Goal: Task Accomplishment & Management: Complete application form

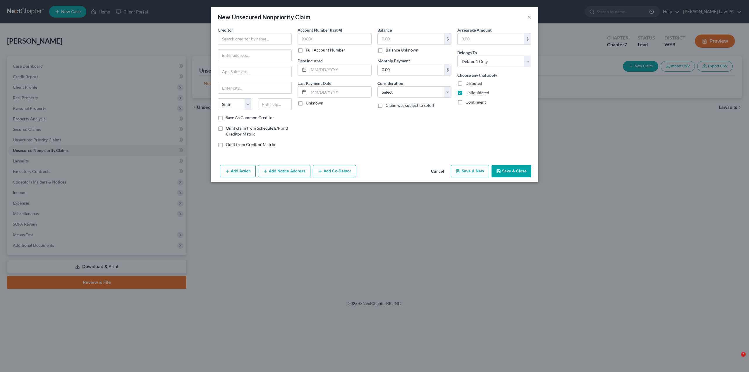
select select "0"
click at [249, 39] on input "text" at bounding box center [255, 39] width 74 height 12
type input "Empower Finance"
drag, startPoint x: 278, startPoint y: 54, endPoint x: 260, endPoint y: 55, distance: 18.2
click at [260, 55] on input "[STREET_ADDRESS]" at bounding box center [254, 55] width 73 height 11
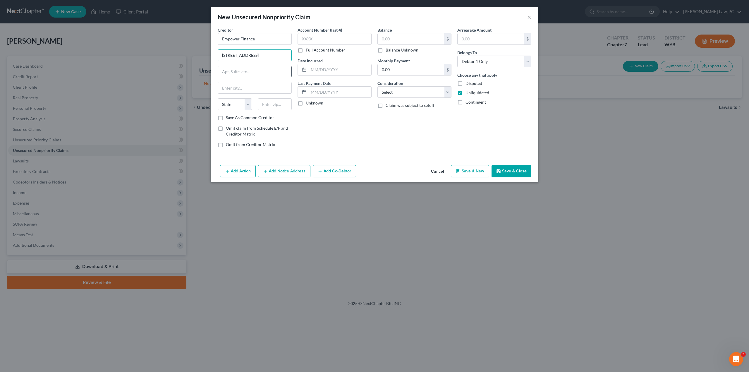
type input "[STREET_ADDRESS]"
click at [230, 73] on input "text" at bounding box center [254, 71] width 73 height 11
type input "STE 499"
type input "[GEOGRAPHIC_DATA]"
select select "13"
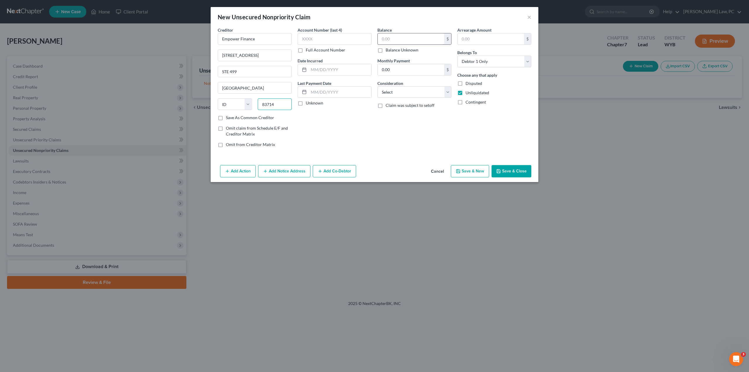
type input "83714"
click at [389, 40] on input "text" at bounding box center [410, 38] width 66 height 11
type input "Boise"
type input "300"
click at [466, 170] on button "Save & New" at bounding box center [470, 171] width 38 height 12
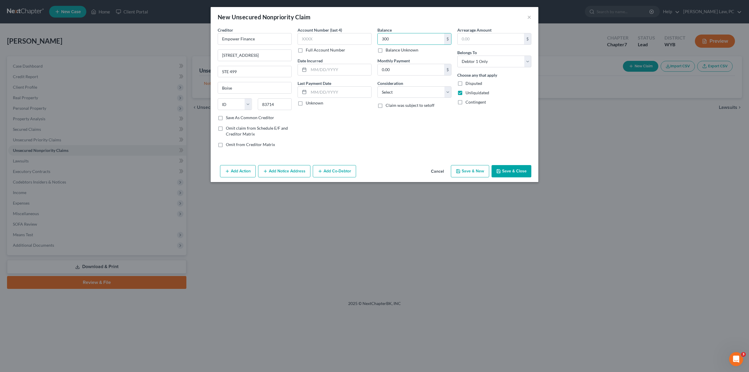
select select "0"
type input "300.00"
click at [237, 41] on input "text" at bounding box center [255, 39] width 74 height 12
type input "Ford Motor Credit"
type input "One American Road"
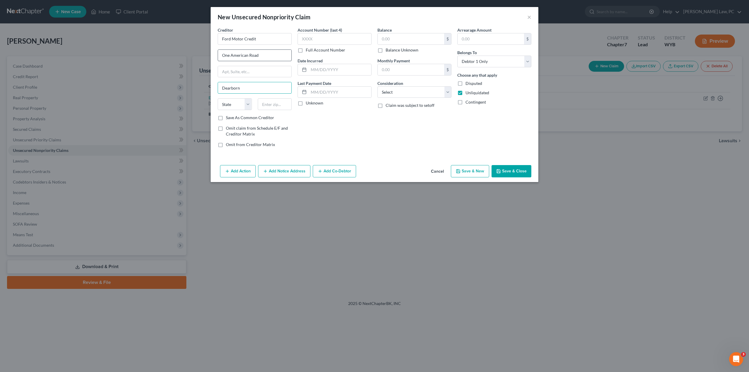
type input "Dearborn"
select select "23"
type input "48126"
click at [389, 38] on input "text" at bounding box center [410, 38] width 66 height 11
type input "9,300"
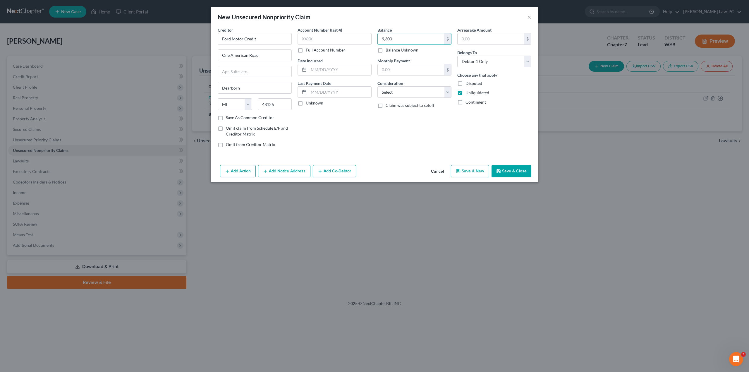
click at [467, 172] on button "Save & New" at bounding box center [470, 171] width 38 height 12
select select "0"
type input "9,300.00"
type input "0.00"
click at [238, 38] on input "text" at bounding box center [255, 39] width 74 height 12
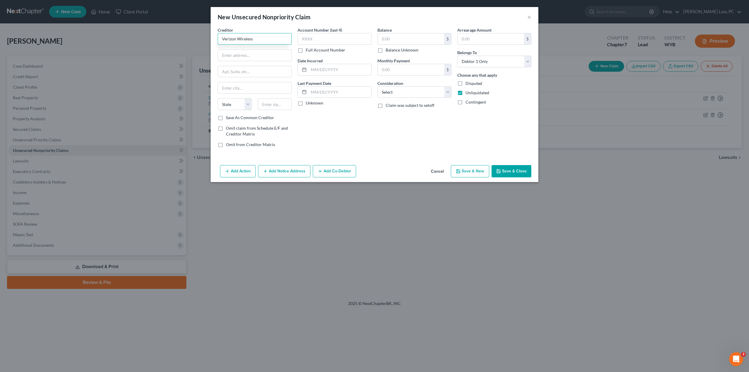
type input "Verizon Wireless"
type input "PO Box"
click at [259, 38] on input "Verizon Wireless" at bounding box center [255, 39] width 74 height 12
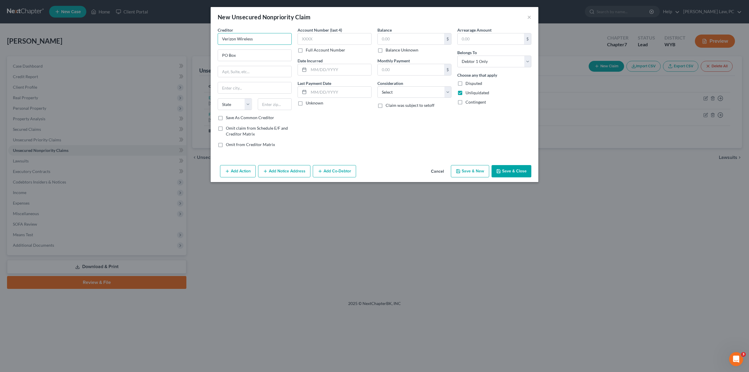
paste input "Bankruptcy Administration"
type input "Verizon Wireless Bankruptcy Administration"
drag, startPoint x: 226, startPoint y: 58, endPoint x: 225, endPoint y: 55, distance: 3.7
click at [225, 56] on input "PO Box" at bounding box center [254, 55] width 73 height 11
click at [225, 55] on input "PO Box" at bounding box center [254, 55] width 73 height 11
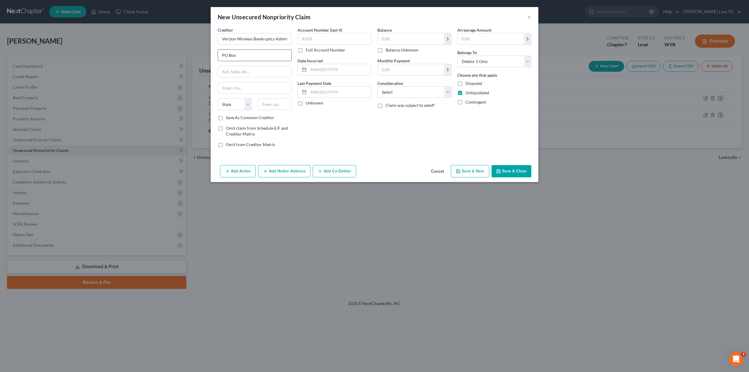
click at [225, 54] on input "PO Box" at bounding box center [254, 55] width 73 height 11
drag, startPoint x: 221, startPoint y: 56, endPoint x: 243, endPoint y: 56, distance: 21.9
click at [243, 56] on input "PO Box" at bounding box center [254, 55] width 73 height 11
paste input "[STREET_ADDRESS]"
type input "[STREET_ADDRESS]"
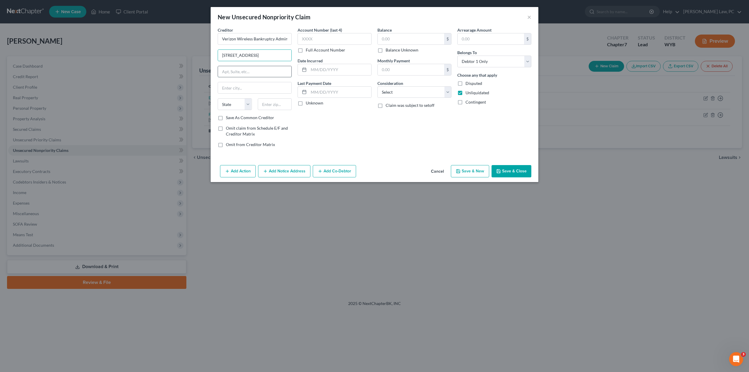
click at [237, 72] on input "text" at bounding box center [254, 71] width 73 height 11
paste input "Suite 550"
type input "Suite 550"
click at [232, 84] on input "text" at bounding box center [254, 87] width 73 height 11
type input "[PERSON_NAME][GEOGRAPHIC_DATA]"
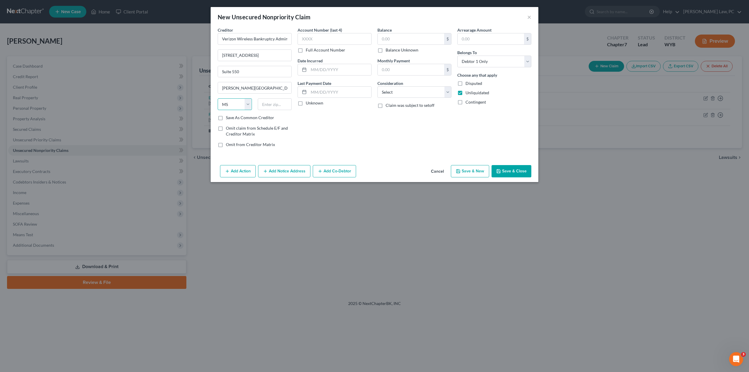
select select "26"
click at [266, 105] on input "text" at bounding box center [275, 104] width 34 height 12
click at [270, 103] on input "text" at bounding box center [275, 104] width 34 height 12
type input "63304"
click at [385, 36] on input "text" at bounding box center [410, 38] width 66 height 11
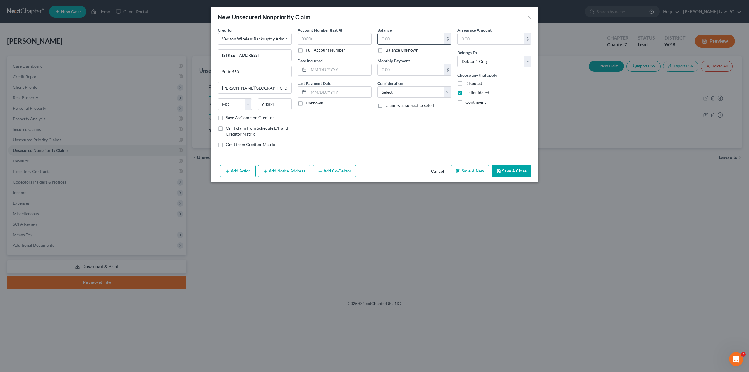
type input "Saint [PERSON_NAME]"
type input "2,700"
click at [460, 167] on button "Save & New" at bounding box center [470, 171] width 38 height 12
select select "0"
type input "2,700.00"
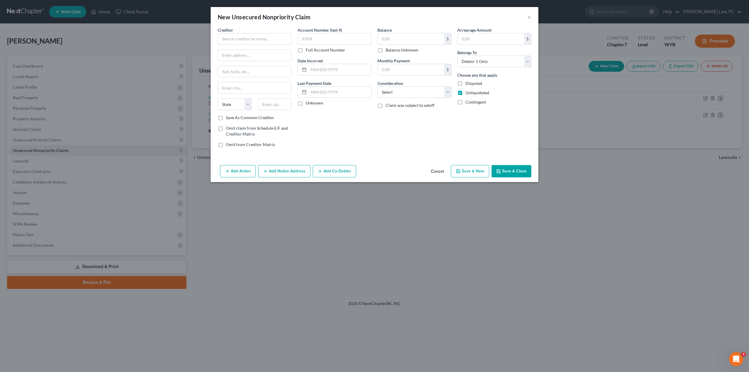
type input "0.00"
click at [407, 35] on input "text" at bounding box center [410, 38] width 66 height 11
type input "1,100"
click at [232, 39] on input "text" at bounding box center [255, 39] width 74 height 12
type input "American Profit Recovery"
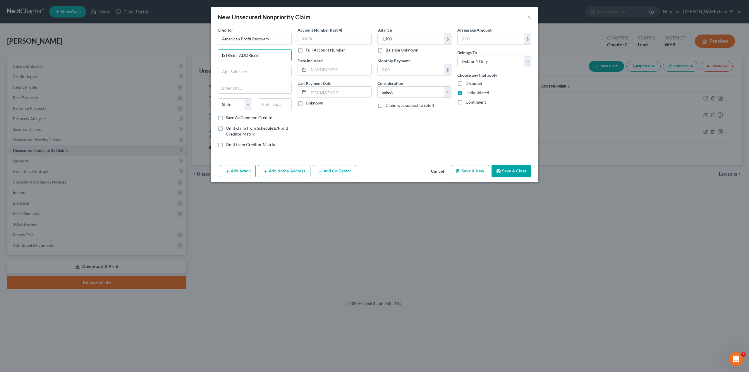
type input "[STREET_ADDRESS]"
type input "STE 333"
type input "Farming"
click at [228, 55] on input "[STREET_ADDRESS]" at bounding box center [254, 55] width 73 height 11
type input "[STREET_ADDRESS]"
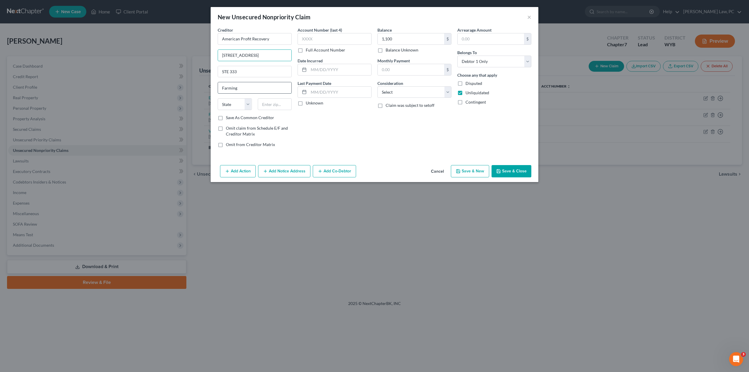
click at [240, 91] on input "Farming" at bounding box center [254, 87] width 73 height 11
click at [239, 89] on input "Farming" at bounding box center [254, 87] width 73 height 11
paste input "ton Hills"
type input "[GEOGRAPHIC_DATA]"
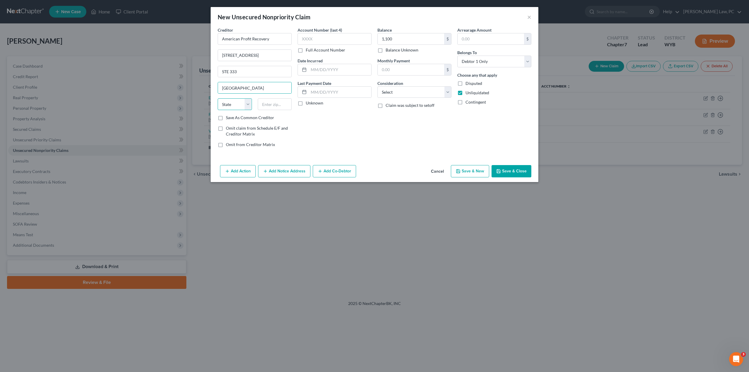
click at [235, 102] on select "State [US_STATE] AK AR AZ CA CO CT DE DC [GEOGRAPHIC_DATA] [GEOGRAPHIC_DATA] GU…" at bounding box center [235, 104] width 34 height 12
select select "23"
click at [218, 98] on select "State [US_STATE] AK AR AZ CA CO CT DE DC [GEOGRAPHIC_DATA] [GEOGRAPHIC_DATA] GU…" at bounding box center [235, 104] width 34 height 12
click at [273, 103] on input "text" at bounding box center [275, 104] width 34 height 12
click at [273, 105] on input "text" at bounding box center [275, 104] width 34 height 12
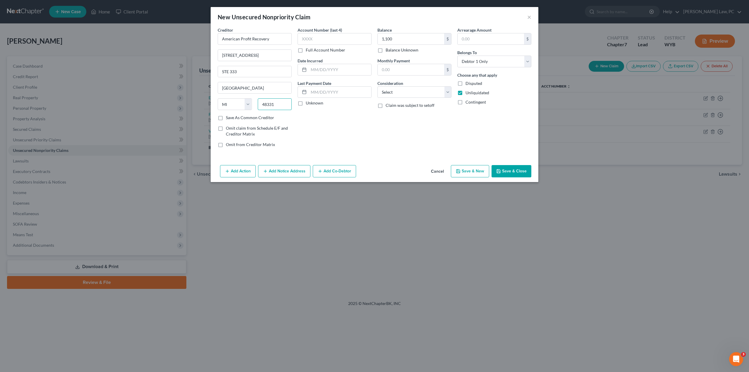
type input "48331"
click at [468, 169] on button "Save & New" at bounding box center [470, 171] width 38 height 12
select select "0"
type input "[GEOGRAPHIC_DATA]"
click at [230, 38] on input "text" at bounding box center [255, 39] width 74 height 12
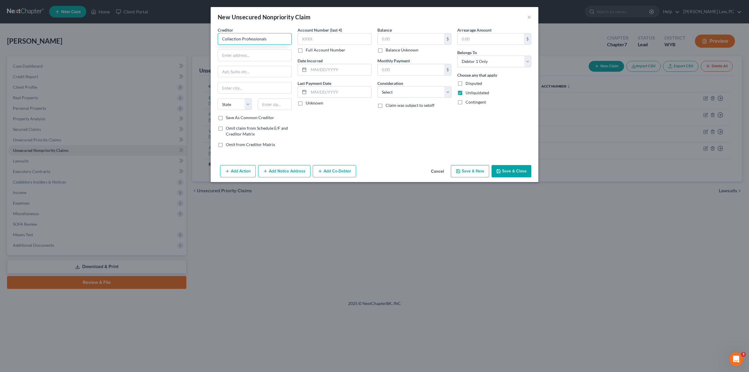
type input "Collection Professionals"
click at [248, 56] on input "PO Box 20" at bounding box center [254, 55] width 73 height 11
type input "PO Box 2088"
click at [257, 89] on input "text" at bounding box center [254, 87] width 73 height 11
type input "[PERSON_NAME]"
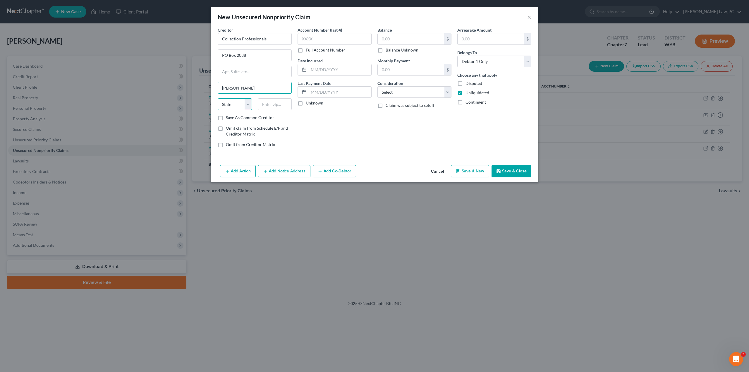
click at [227, 101] on select "State [US_STATE] AK AR AZ CA CO CT DE DC [GEOGRAPHIC_DATA] [GEOGRAPHIC_DATA] GU…" at bounding box center [235, 104] width 34 height 12
select select "53"
click at [218, 98] on select "State [US_STATE] AK AR AZ CA CO CT DE DC [GEOGRAPHIC_DATA] [GEOGRAPHIC_DATA] GU…" at bounding box center [235, 104] width 34 height 12
click at [267, 107] on input "text" at bounding box center [275, 104] width 34 height 12
click at [269, 103] on input "text" at bounding box center [275, 104] width 34 height 12
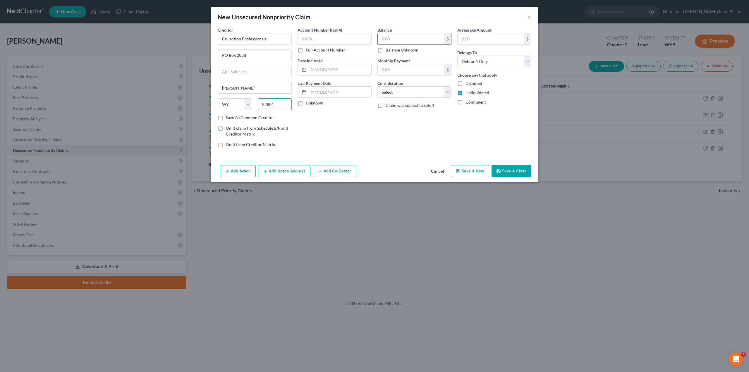
type input "82801"
click at [389, 35] on input "text" at bounding box center [410, 38] width 66 height 11
type input "400"
click at [463, 170] on button "Save & New" at bounding box center [470, 171] width 38 height 12
select select "0"
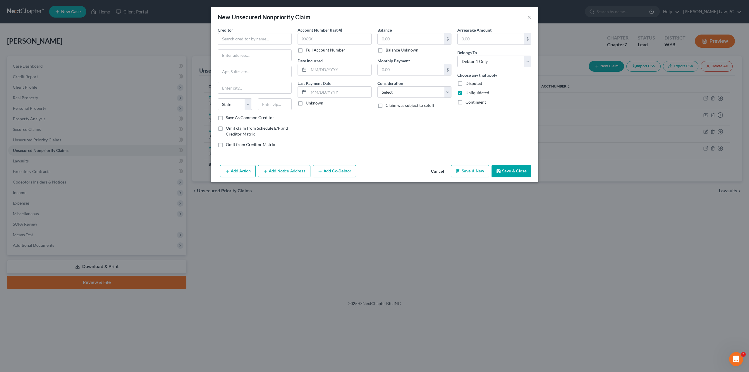
type input "400.00"
type input "0.00"
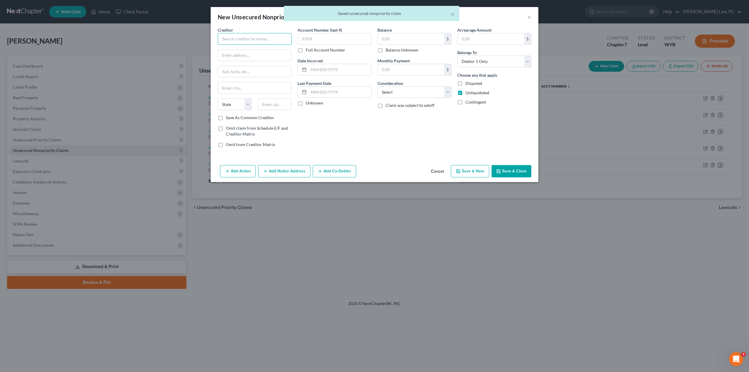
click at [238, 40] on input "text" at bounding box center [255, 39] width 74 height 12
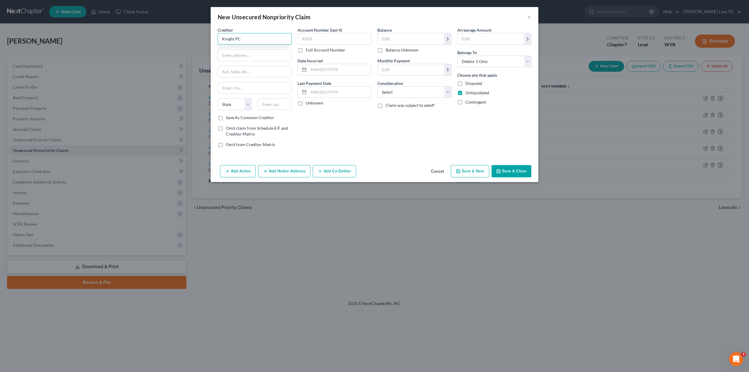
type input "Knight PC"
click at [261, 54] on input "[STREET_ADDRESS]" at bounding box center [254, 55] width 73 height 11
type input "v"
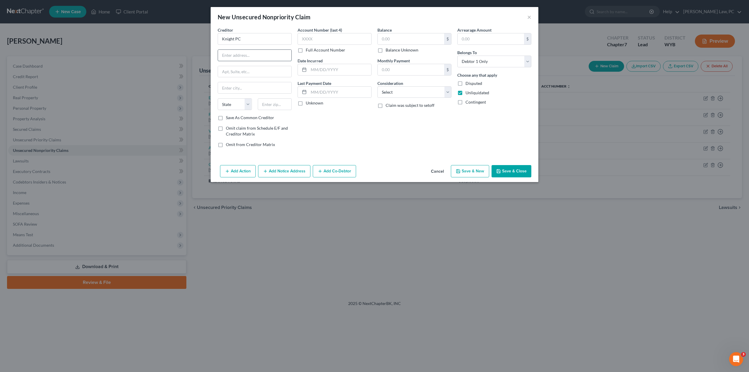
paste input "[STREET_ADDRESS]"
type input "[STREET_ADDRESS]"
click at [238, 70] on input "text" at bounding box center [254, 71] width 73 height 11
paste input "[GEOGRAPHIC_DATA]"
type input "[GEOGRAPHIC_DATA]"
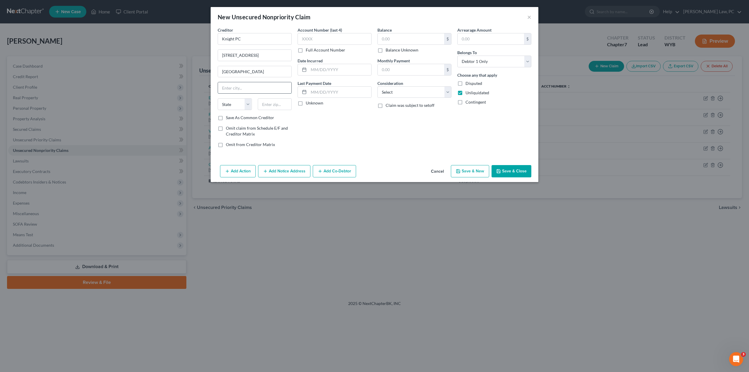
click at [280, 89] on input "text" at bounding box center [254, 87] width 73 height 11
type input "Casper"
select select "53"
click at [268, 101] on input "text" at bounding box center [275, 104] width 34 height 12
type input "82601"
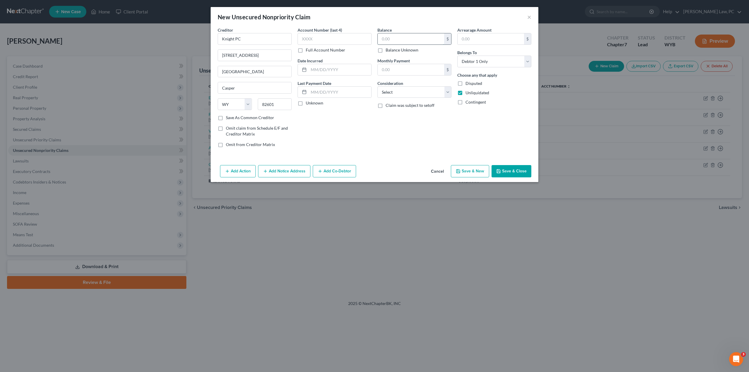
click at [391, 39] on input "text" at bounding box center [410, 38] width 66 height 11
click at [510, 170] on button "Save & Close" at bounding box center [511, 171] width 40 height 12
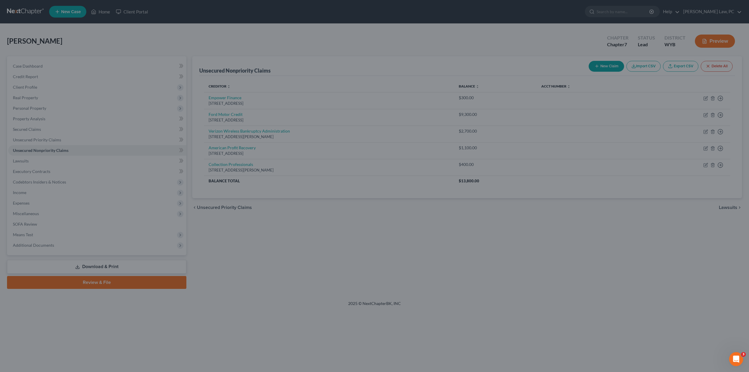
type input "38,400.00"
type input "0.00"
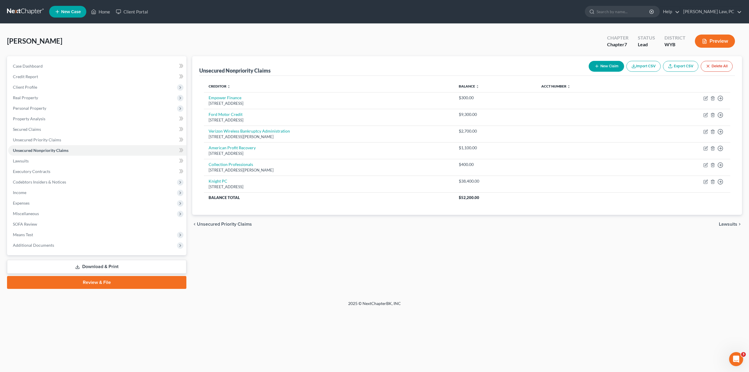
click at [101, 265] on link "Download & Print" at bounding box center [96, 267] width 179 height 14
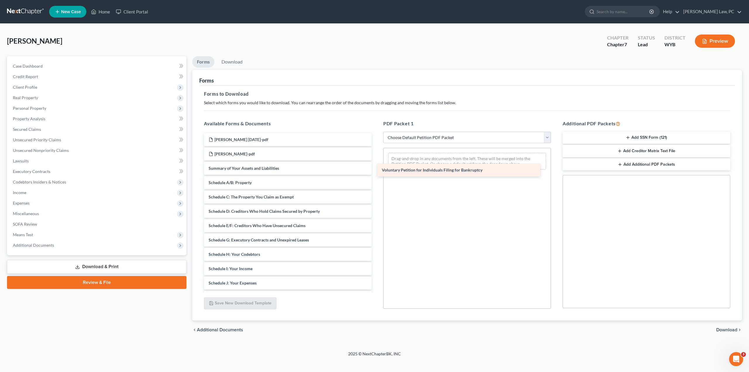
drag, startPoint x: 254, startPoint y: 166, endPoint x: 435, endPoint y: 169, distance: 180.7
click at [376, 169] on div "Voluntary Petition for Individuals Filing for Bankruptcy [PERSON_NAME] [DATE]-p…" at bounding box center [287, 275] width 177 height 285
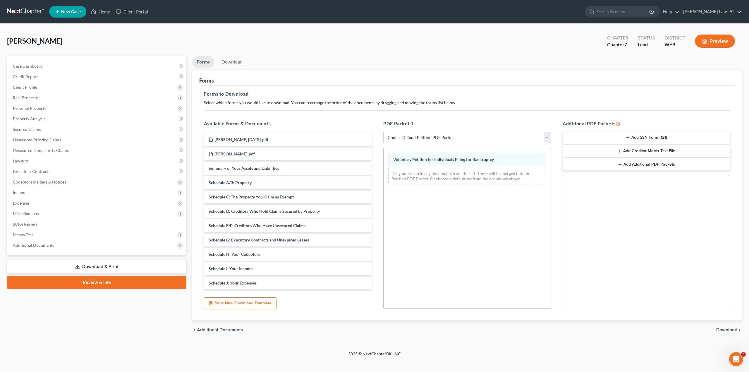
click at [726, 328] on span "Download" at bounding box center [726, 329] width 21 height 5
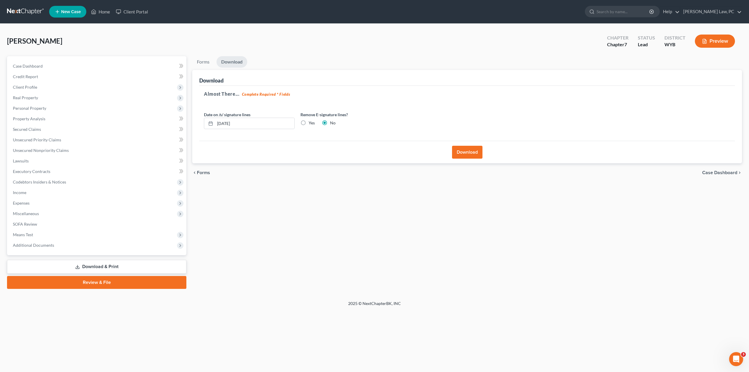
click at [308, 122] on label "Yes" at bounding box center [311, 123] width 6 height 6
click at [311, 122] on input "Yes" at bounding box center [313, 122] width 4 height 4
radio input "true"
radio input "false"
click at [467, 154] on button "Download" at bounding box center [467, 152] width 30 height 13
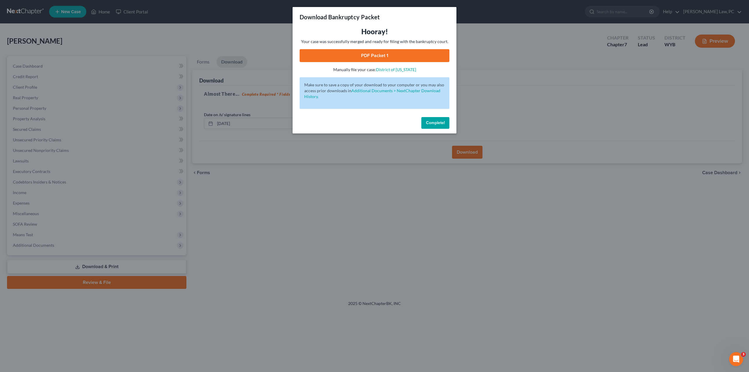
click at [367, 56] on link "PDF Packet 1" at bounding box center [374, 55] width 150 height 13
click at [438, 125] on button "Complete!" at bounding box center [435, 123] width 28 height 12
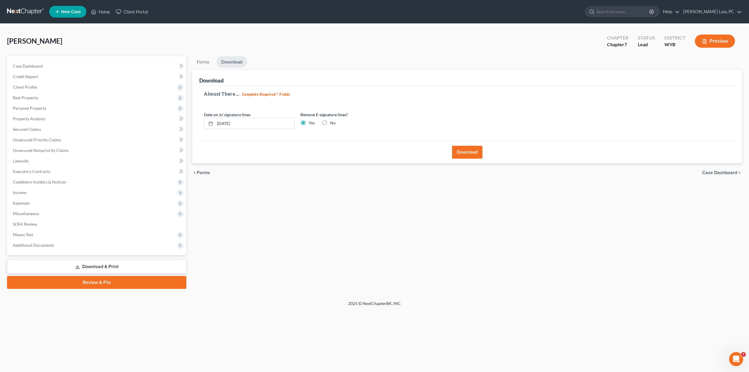
click at [111, 280] on link "Review & File" at bounding box center [96, 282] width 179 height 13
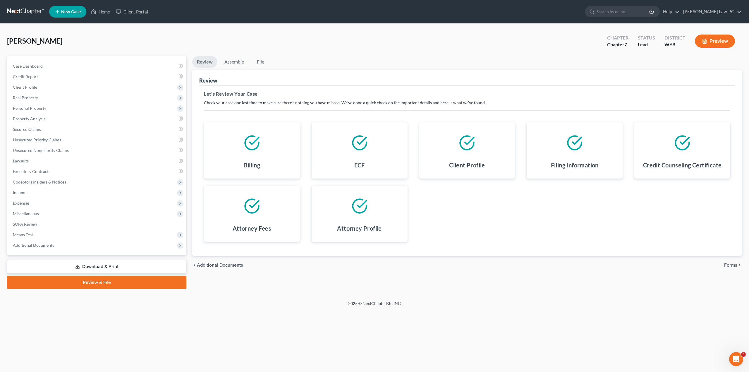
click at [729, 264] on span "Forms" at bounding box center [730, 265] width 13 height 5
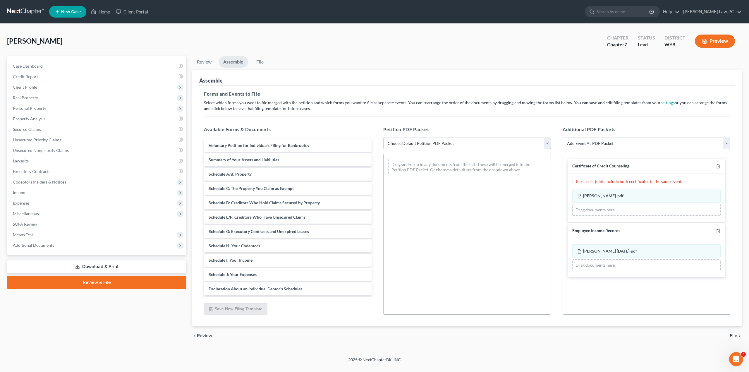
click at [419, 145] on select "Choose Default Petition PDF Packet Complete Bankruptcy Petition (all forms and …" at bounding box center [467, 143] width 168 height 12
select select "1"
click at [383, 137] on select "Choose Default Petition PDF Packet Complete Bankruptcy Petition (all forms and …" at bounding box center [467, 143] width 168 height 12
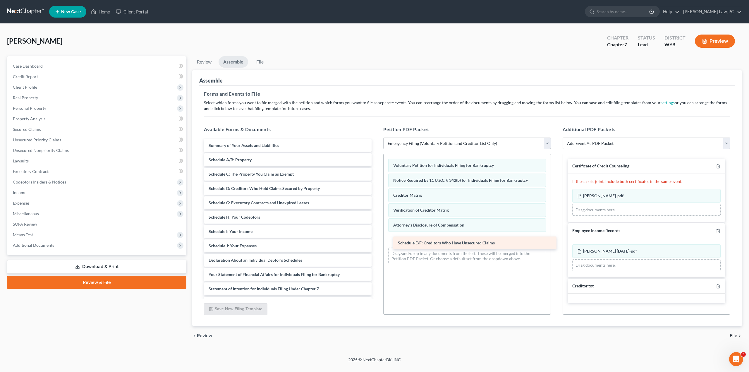
drag, startPoint x: 277, startPoint y: 201, endPoint x: 465, endPoint y: 242, distance: 192.8
click at [376, 242] on div "Schedule E/F: Creditors Who Have Unsecured Claims Summary of Your Assets and Li…" at bounding box center [287, 231] width 177 height 185
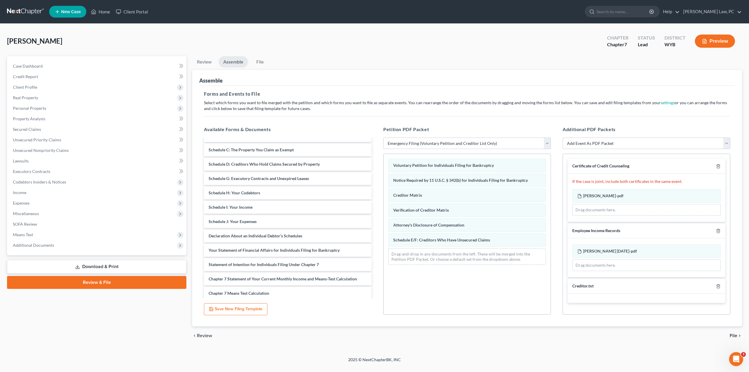
scroll to position [27, 0]
click at [732, 334] on span "File" at bounding box center [733, 335] width 8 height 5
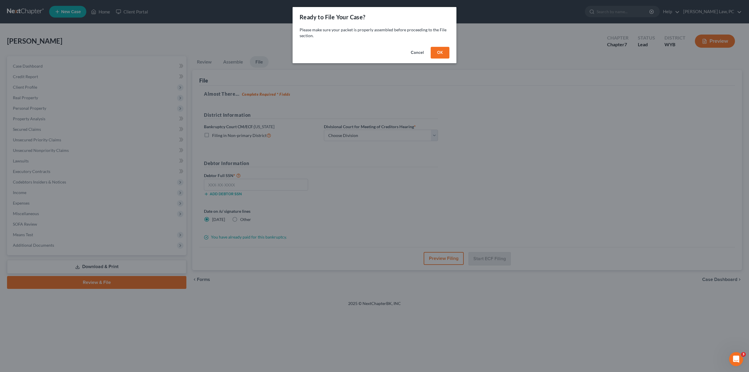
click at [440, 51] on button "OK" at bounding box center [439, 53] width 19 height 12
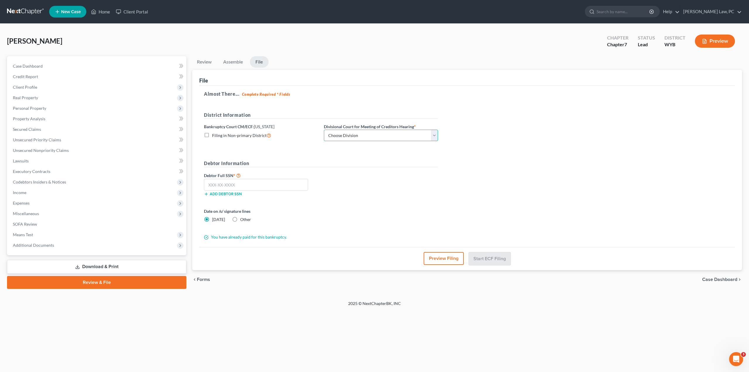
click at [399, 133] on select "Choose Division Cheyenne" at bounding box center [381, 136] width 114 height 12
select select "0"
click at [324, 130] on select "Choose Division Cheyenne" at bounding box center [381, 136] width 114 height 12
click at [235, 182] on input "text" at bounding box center [256, 185] width 104 height 12
click at [218, 184] on input "text" at bounding box center [256, 185] width 104 height 12
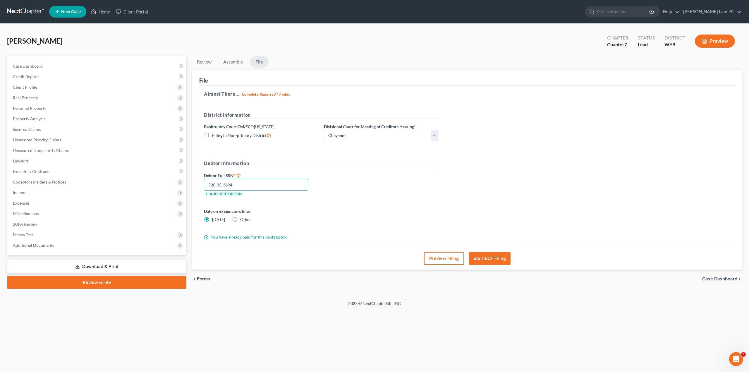
type input "520-35-3694"
click at [488, 258] on button "Start ECF Filing" at bounding box center [489, 258] width 42 height 13
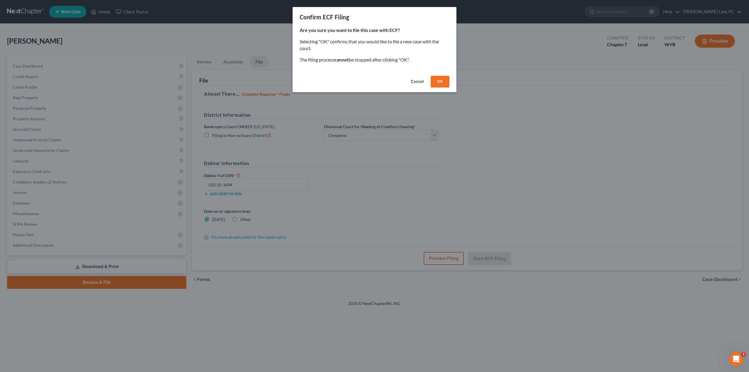
click at [438, 80] on button "OK" at bounding box center [439, 82] width 19 height 12
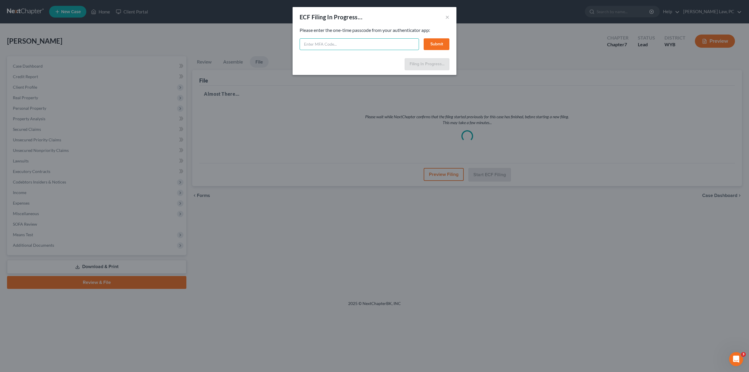
click at [314, 43] on input "text" at bounding box center [358, 44] width 119 height 12
type input "508842"
click at [427, 48] on button "Submit" at bounding box center [436, 44] width 26 height 12
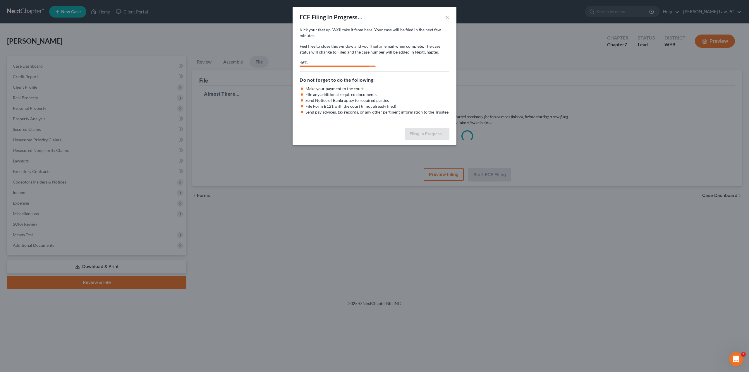
select select "0"
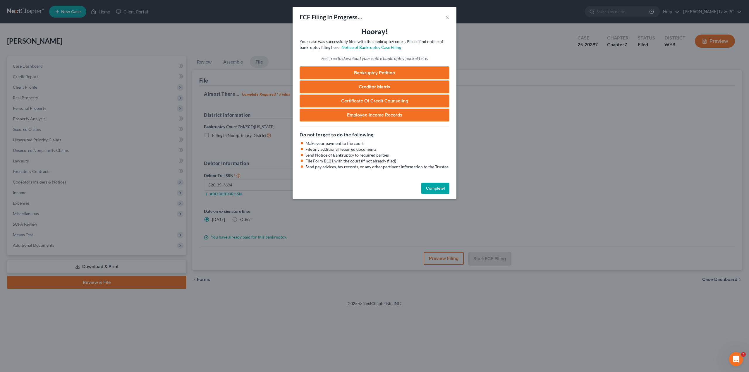
click at [440, 186] on button "Complete!" at bounding box center [435, 188] width 28 height 12
